Goal: Task Accomplishment & Management: Use online tool/utility

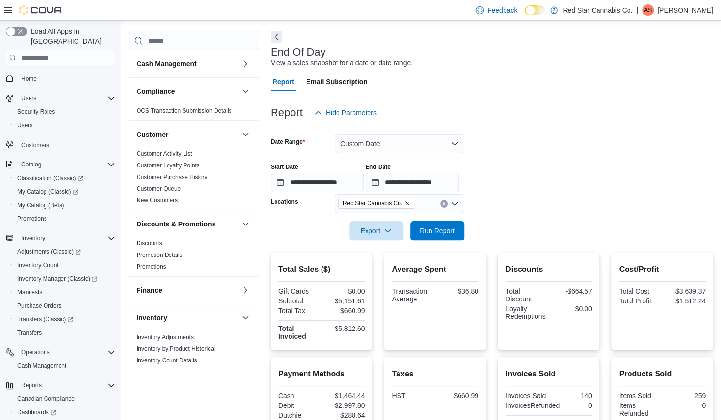
scroll to position [436, 0]
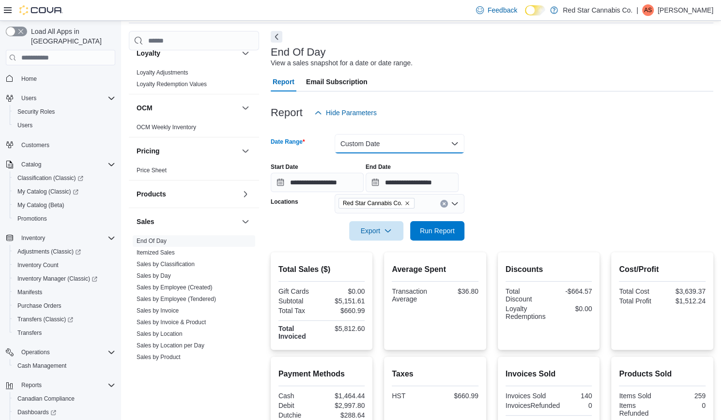
click at [378, 144] on button "Custom Date" at bounding box center [400, 143] width 130 height 19
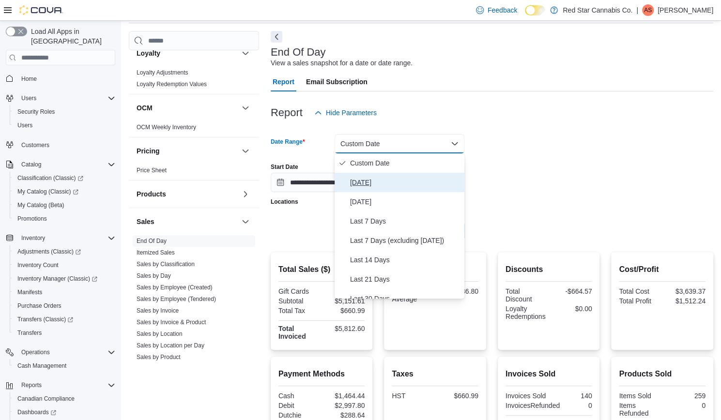
click at [374, 182] on span "[DATE]" at bounding box center [405, 183] width 110 height 12
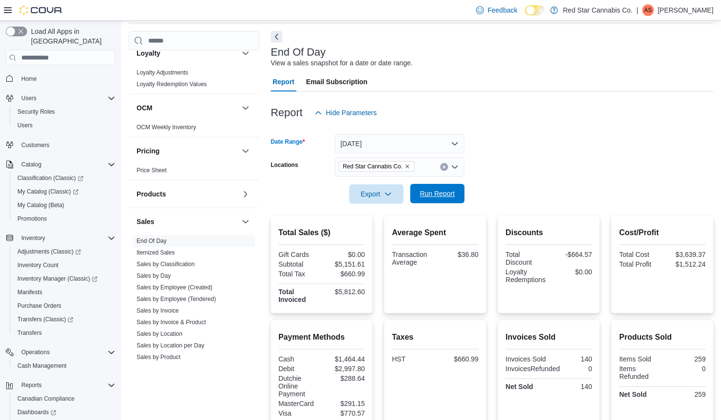
click at [436, 193] on span "Run Report" at bounding box center [437, 194] width 35 height 10
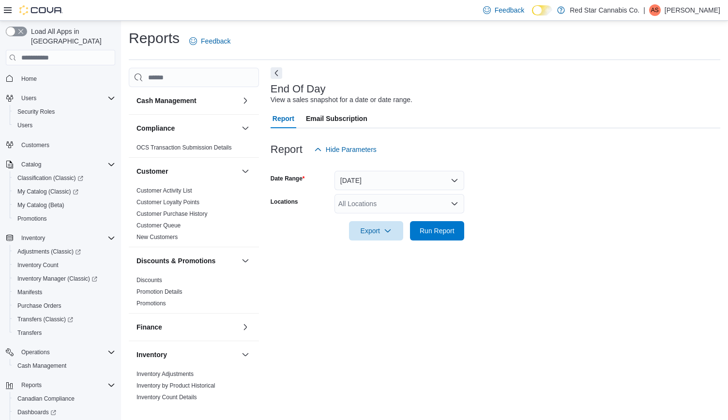
click at [275, 70] on button "Next" at bounding box center [277, 73] width 12 height 12
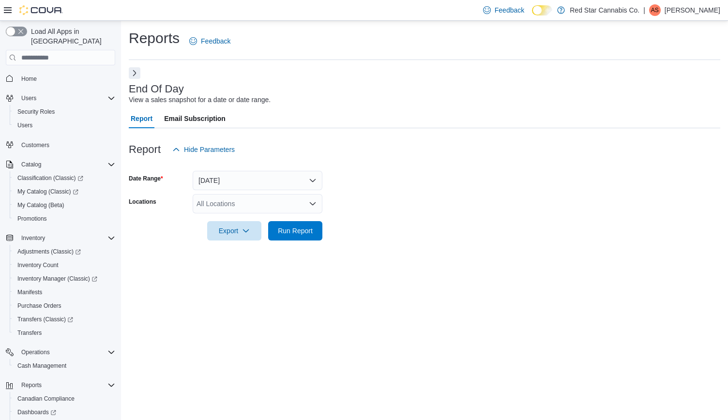
click at [131, 72] on button "Next" at bounding box center [135, 73] width 12 height 12
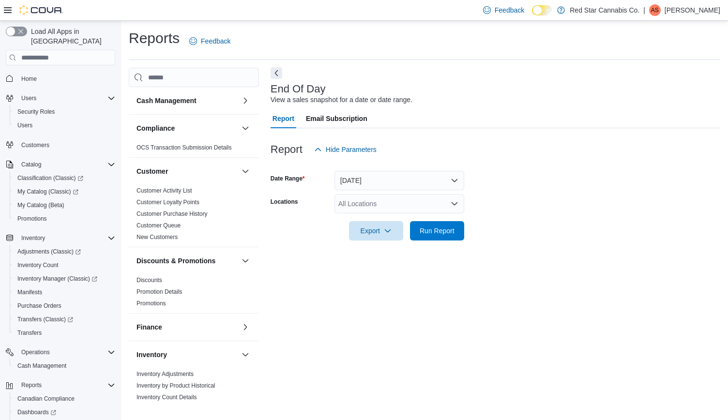
drag, startPoint x: 275, startPoint y: 74, endPoint x: 189, endPoint y: 80, distance: 86.4
click at [275, 74] on button "Next" at bounding box center [277, 73] width 12 height 12
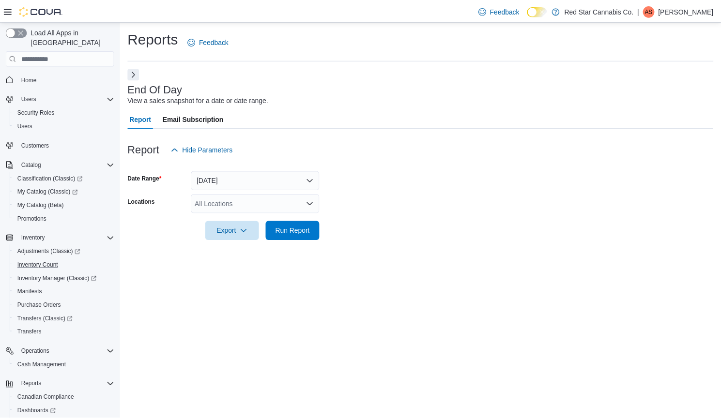
scroll to position [48, 0]
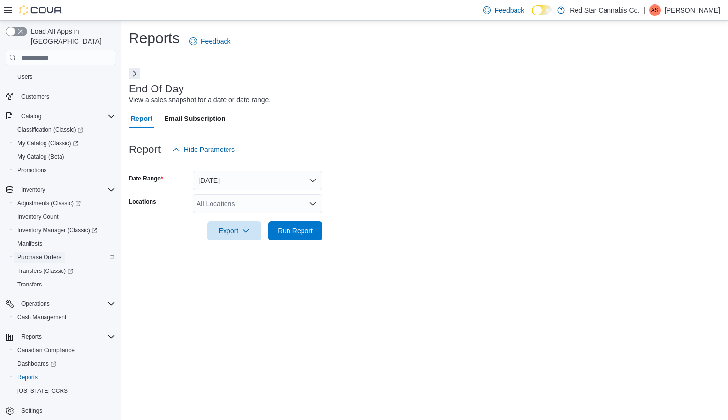
click at [45, 254] on span "Purchase Orders" at bounding box center [39, 258] width 44 height 8
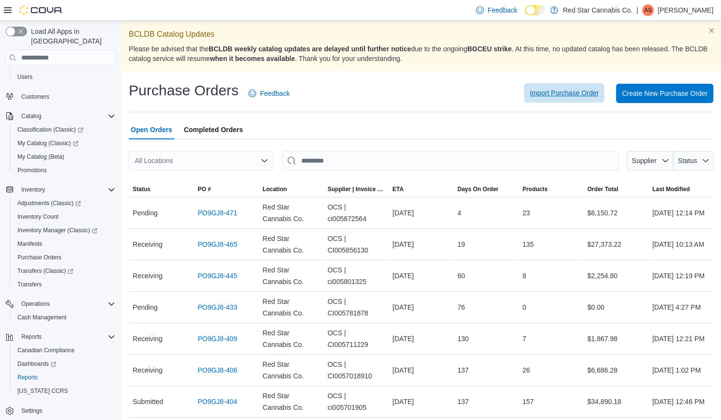
click at [587, 91] on span "Import Purchase Order" at bounding box center [564, 93] width 69 height 10
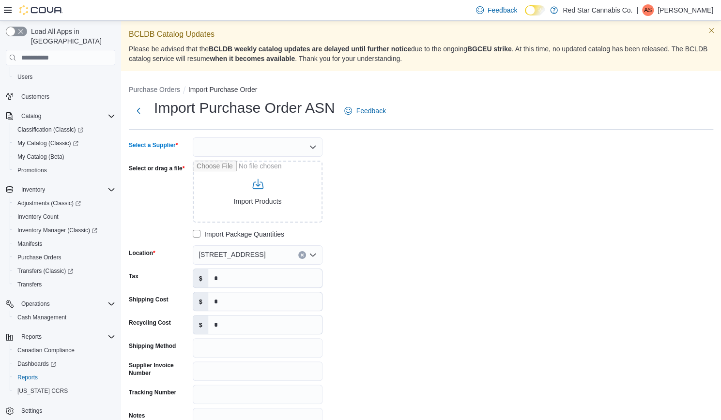
click at [286, 145] on div at bounding box center [258, 146] width 130 height 19
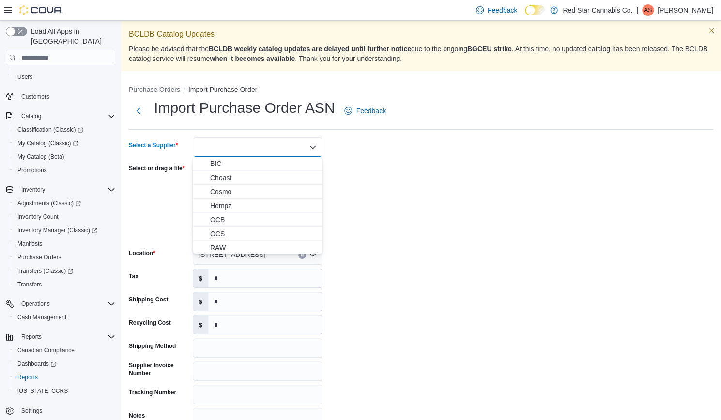
click at [219, 234] on span "OCS" at bounding box center [263, 234] width 107 height 10
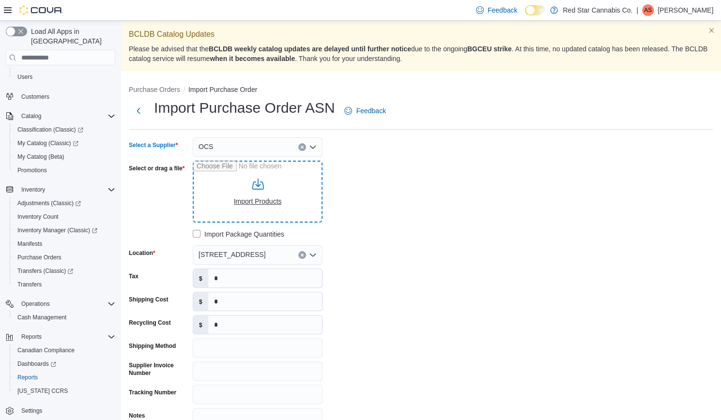
click at [269, 181] on input "Select or drag a file" at bounding box center [258, 192] width 130 height 62
type input "**********"
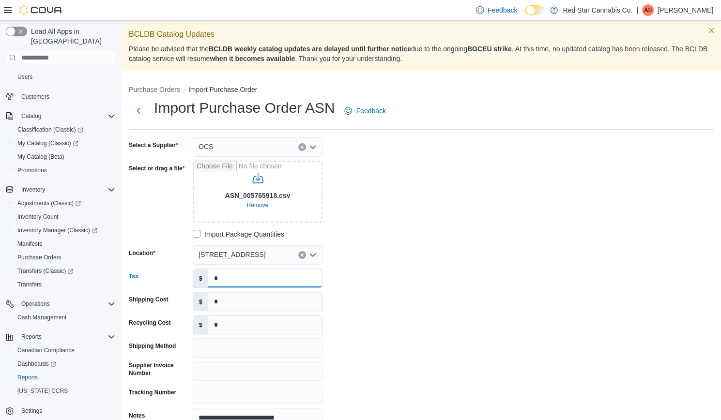
drag, startPoint x: 226, startPoint y: 281, endPoint x: 210, endPoint y: 281, distance: 16.0
click at [210, 281] on input "*" at bounding box center [265, 278] width 114 height 18
type input "*******"
drag, startPoint x: 222, startPoint y: 303, endPoint x: 204, endPoint y: 302, distance: 17.4
click at [204, 302] on div "$ *" at bounding box center [258, 301] width 130 height 19
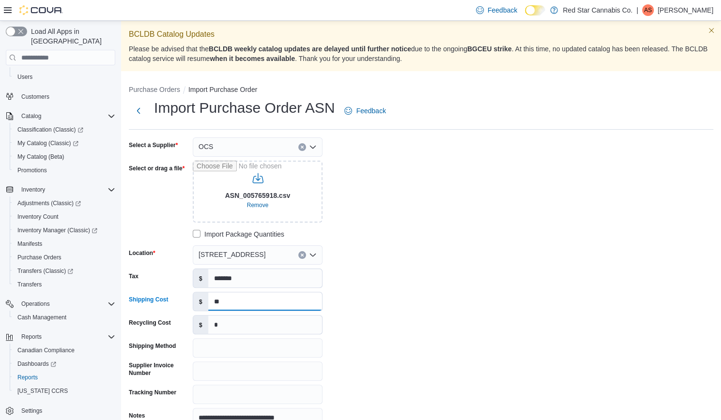
type input "*"
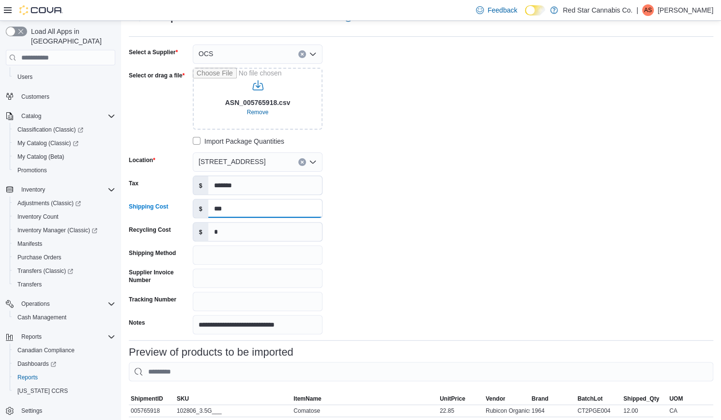
scroll to position [97, 0]
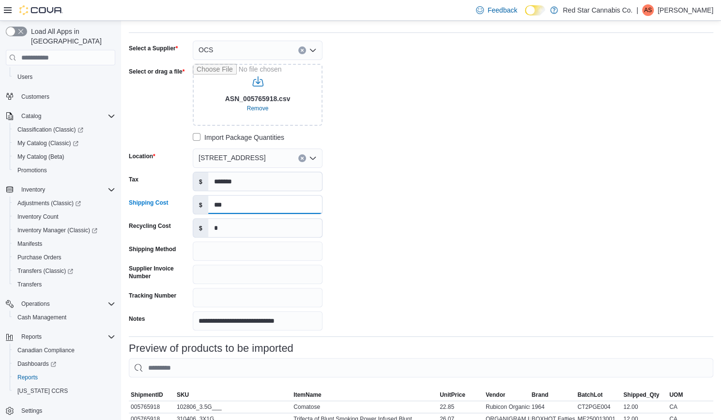
type input "***"
click at [216, 277] on input "Supplier Invoice Number" at bounding box center [258, 274] width 130 height 19
drag, startPoint x: 258, startPoint y: 299, endPoint x: 217, endPoint y: 298, distance: 40.7
click at [217, 298] on input "**********" at bounding box center [258, 297] width 130 height 19
type input "**********"
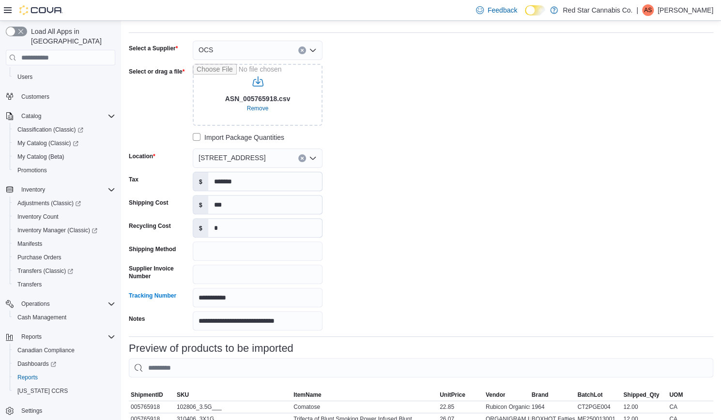
click at [380, 295] on div "**********" at bounding box center [274, 186] width 290 height 290
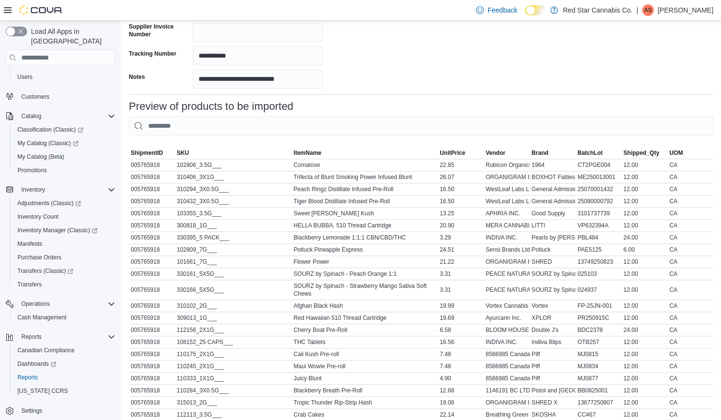
scroll to position [446, 0]
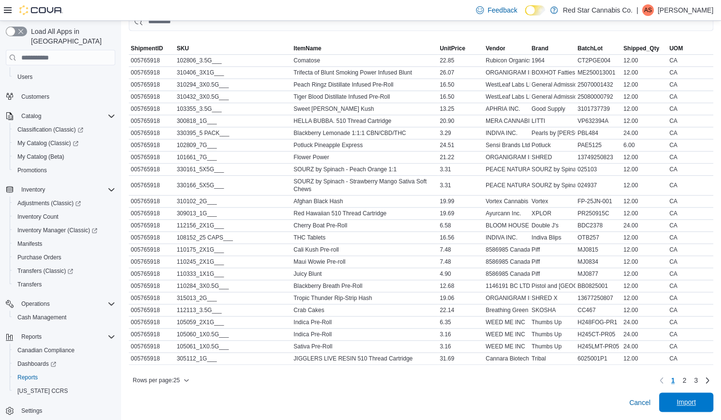
click at [694, 401] on span "Import" at bounding box center [685, 402] width 19 height 10
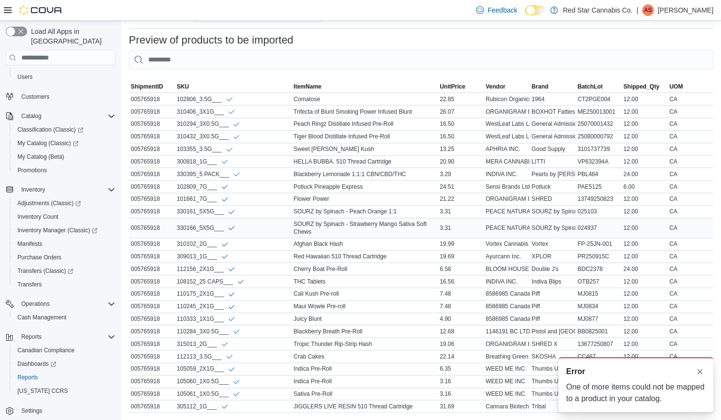
scroll to position [457, 0]
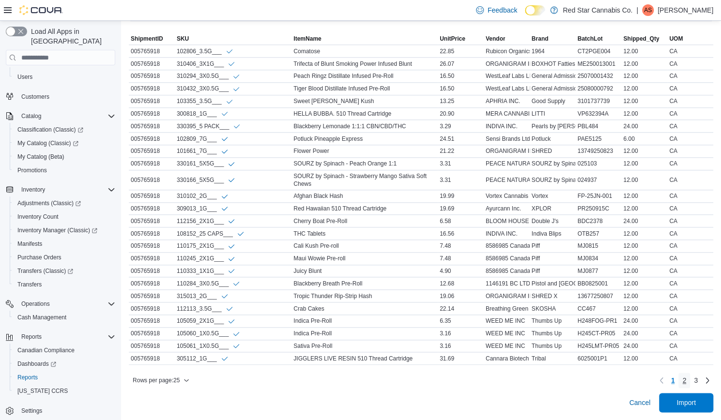
click at [686, 376] on span "2" at bounding box center [684, 381] width 4 height 10
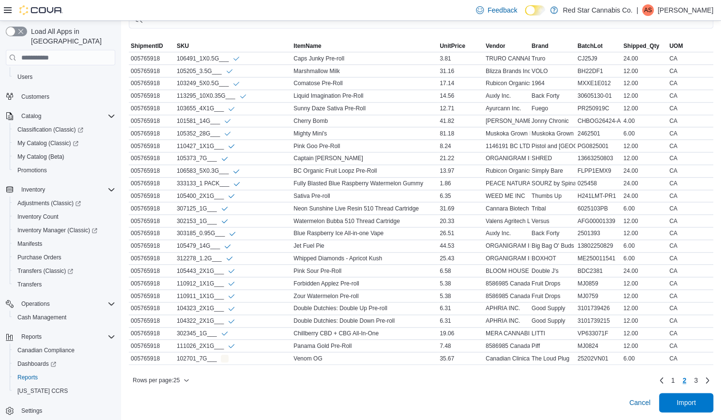
scroll to position [449, 0]
click at [698, 379] on span "3" at bounding box center [696, 381] width 4 height 10
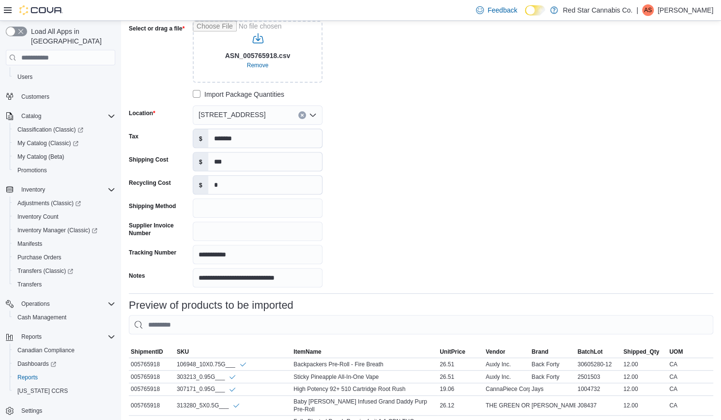
scroll to position [0, 0]
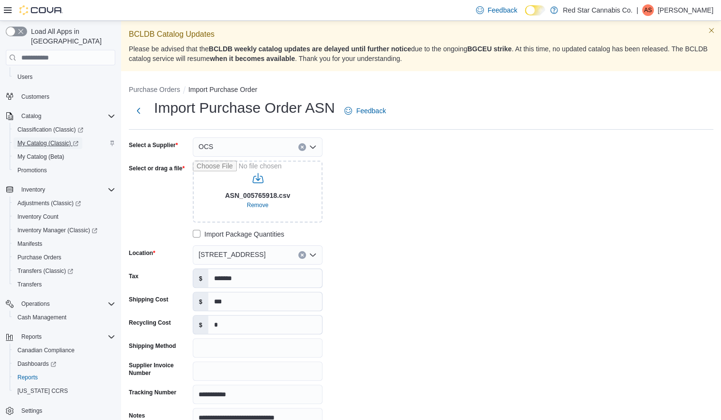
click at [43, 139] on span "My Catalog (Classic)" at bounding box center [47, 143] width 61 height 8
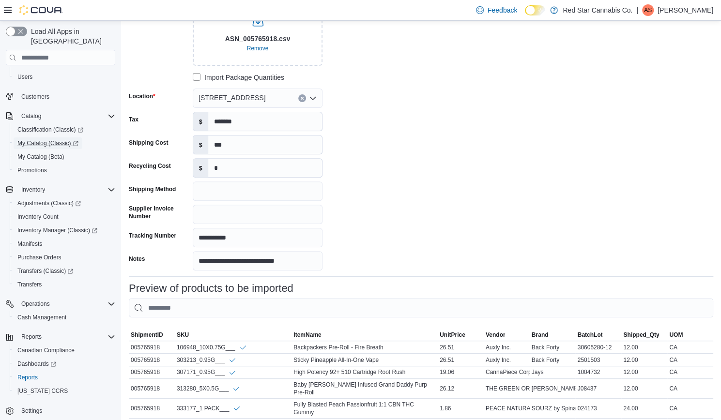
scroll to position [227, 0]
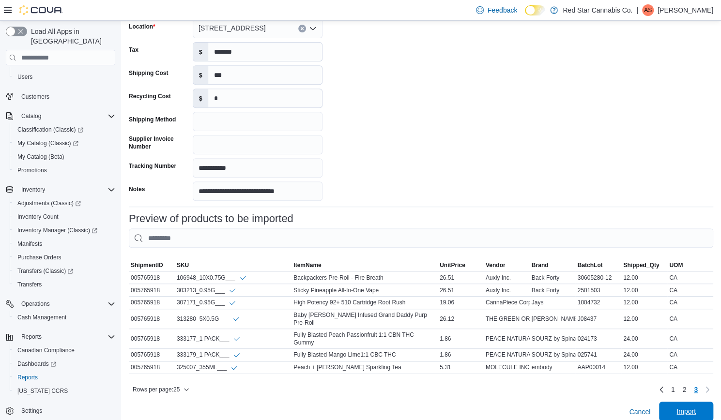
click at [675, 405] on span "Import" at bounding box center [686, 411] width 43 height 19
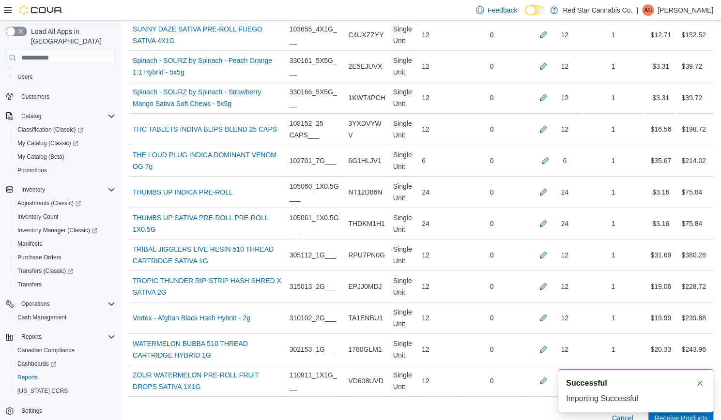
scroll to position [1890, 0]
